Goal: Task Accomplishment & Management: Manage account settings

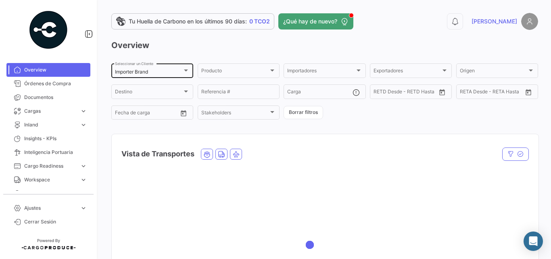
click at [184, 72] on div at bounding box center [185, 70] width 7 height 6
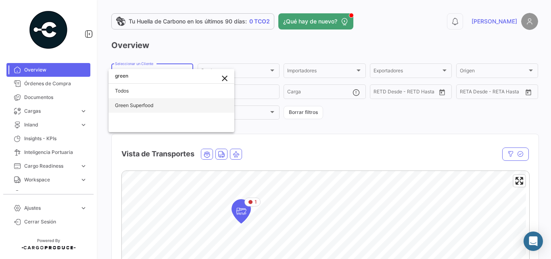
type input "green"
click at [141, 104] on span "Green Superfood" at bounding box center [134, 105] width 38 height 6
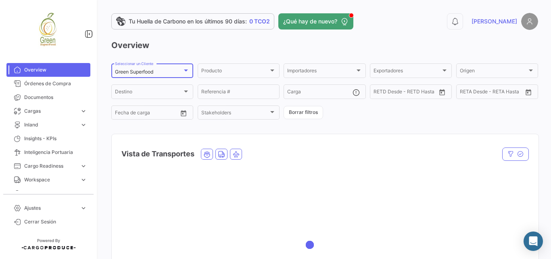
click at [206, 40] on h3 "Overview" at bounding box center [324, 45] width 427 height 11
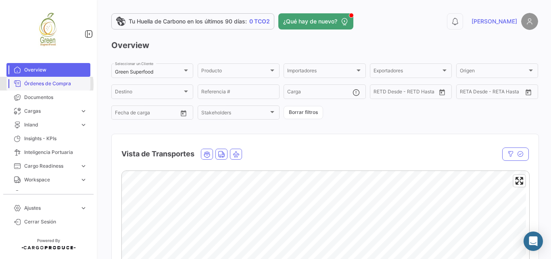
click at [46, 84] on span "Órdenes de Compra" at bounding box center [55, 83] width 63 height 7
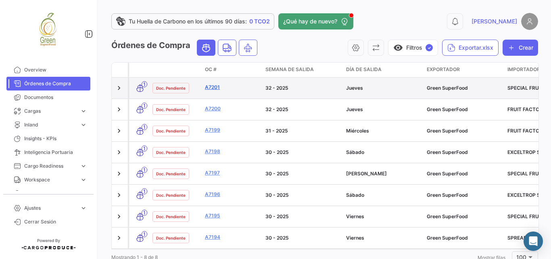
click at [208, 87] on link "A7201" at bounding box center [232, 87] width 54 height 7
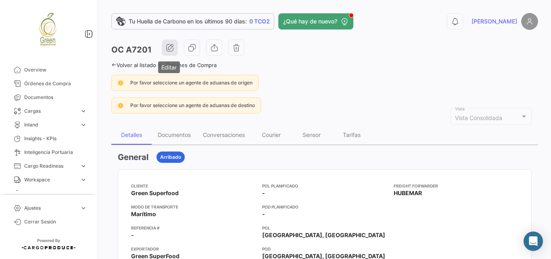
click at [173, 46] on icon "button" at bounding box center [170, 48] width 8 height 8
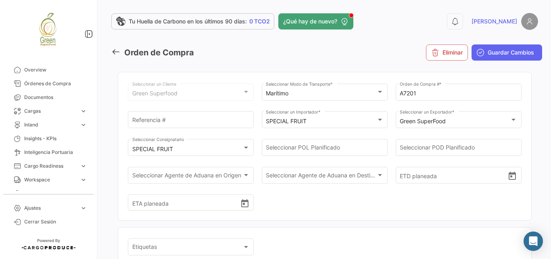
scroll to position [81, 0]
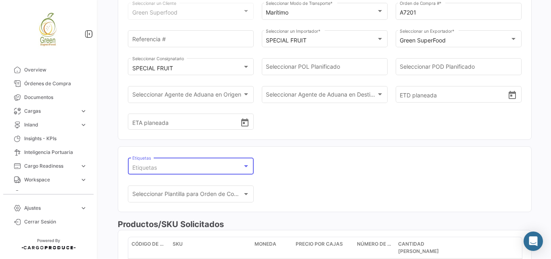
click at [237, 167] on div "Etiquetas" at bounding box center [187, 167] width 110 height 7
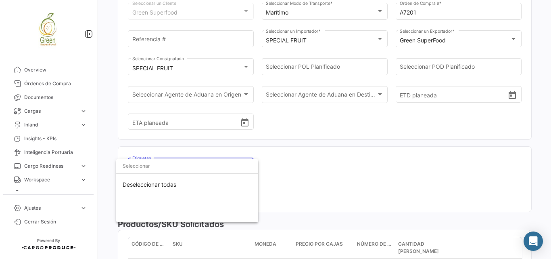
click at [303, 141] on div at bounding box center [275, 129] width 551 height 259
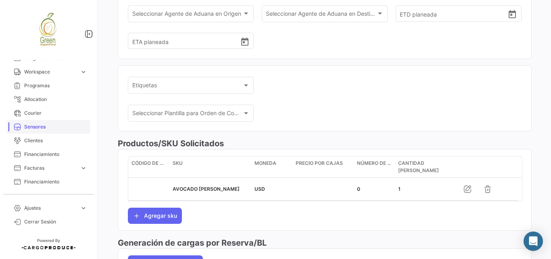
scroll to position [188, 0]
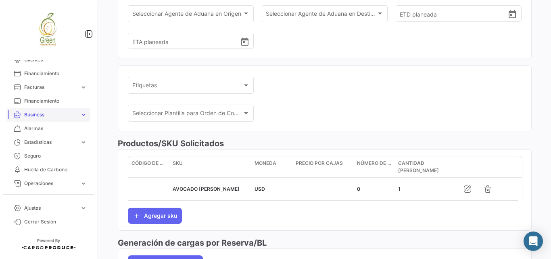
click at [58, 118] on span "Business" at bounding box center [50, 114] width 52 height 7
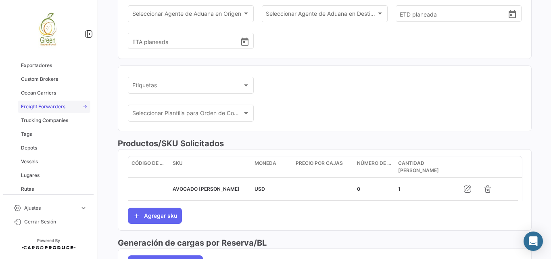
scroll to position [323, 0]
click at [24, 105] on span "Tags" at bounding box center [26, 106] width 11 height 7
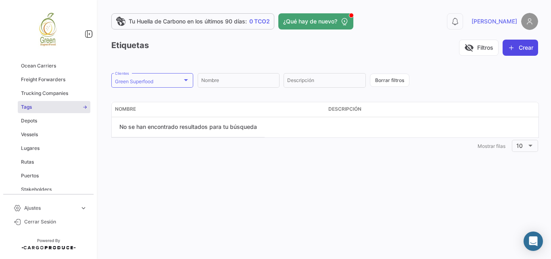
click at [522, 50] on button "Crear" at bounding box center [521, 48] width 36 height 16
